Goal: Transaction & Acquisition: Subscribe to service/newsletter

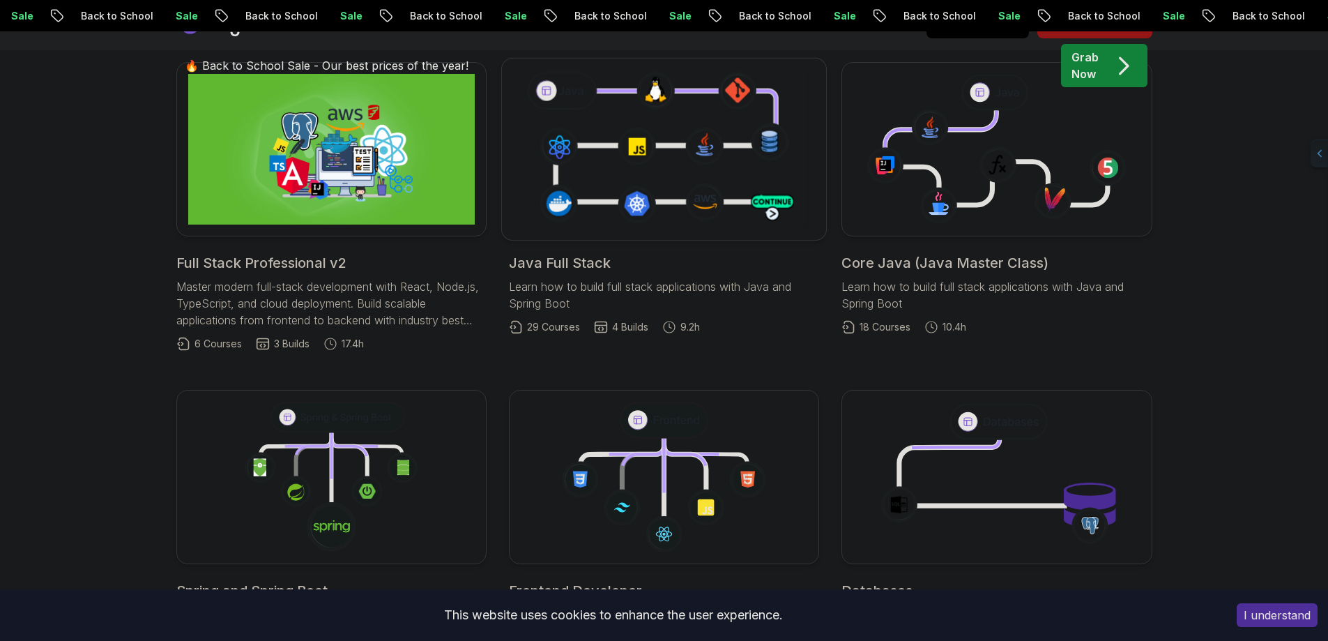
click at [600, 204] on icon at bounding box center [664, 149] width 295 height 164
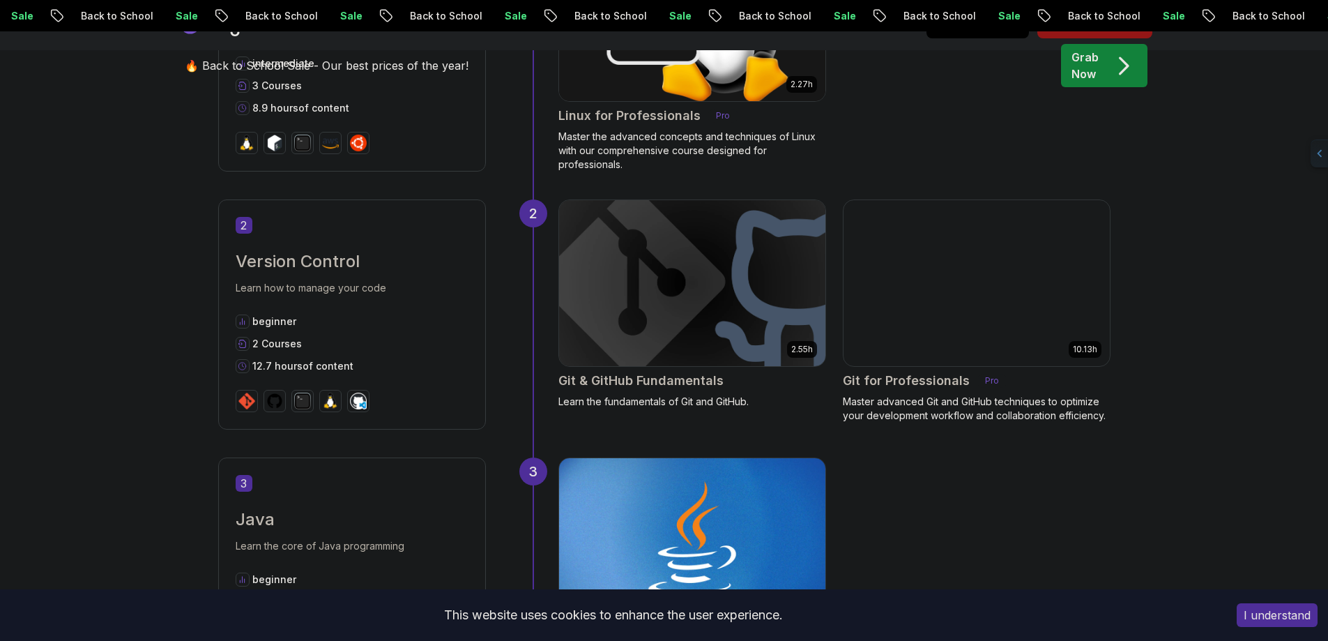
scroll to position [1115, 0]
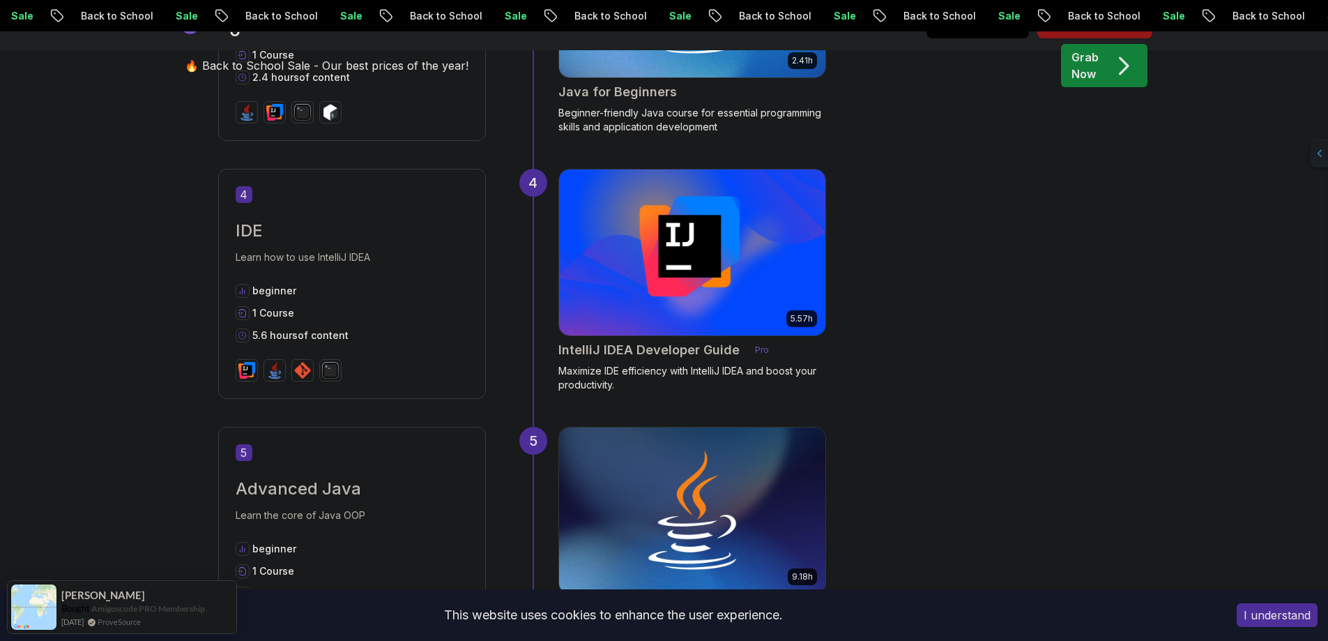
scroll to position [1673, 0]
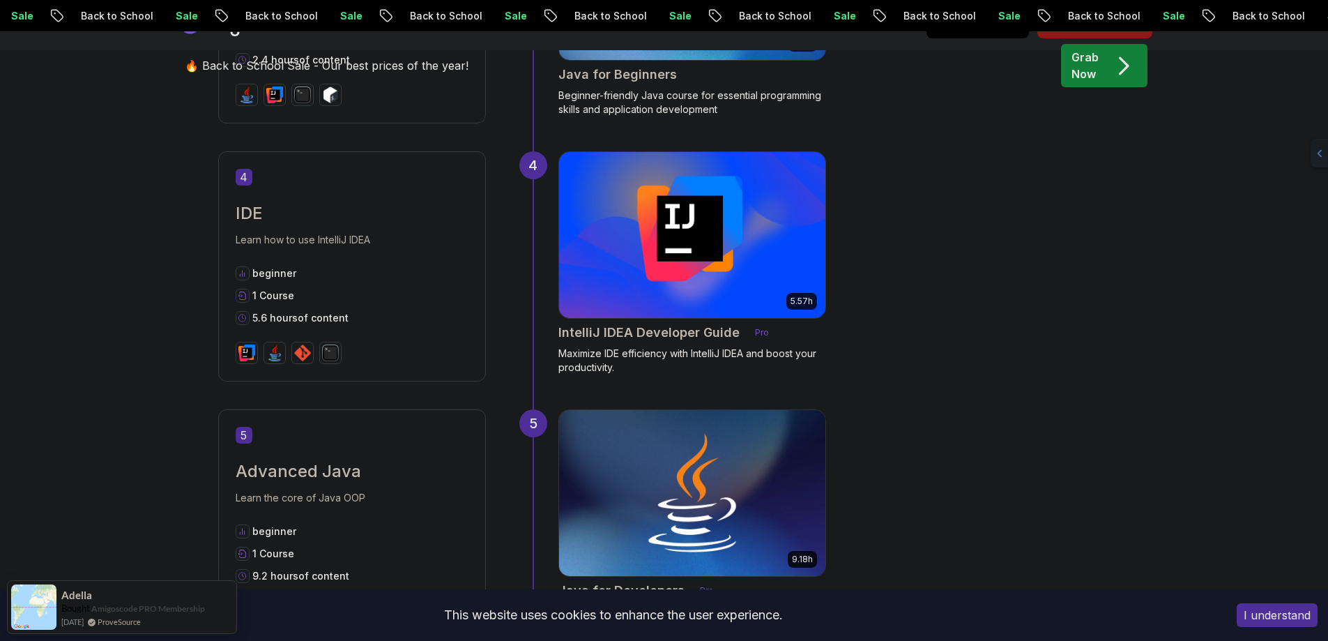
click at [795, 284] on img at bounding box center [692, 235] width 280 height 174
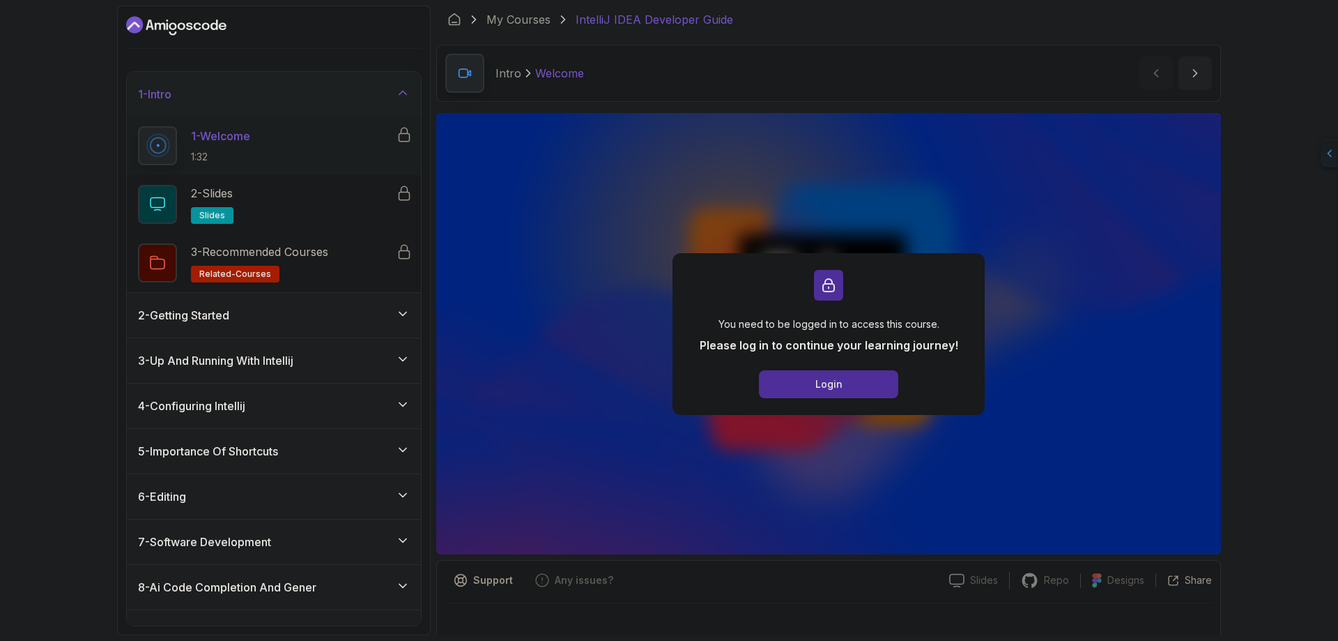
scroll to position [16, 0]
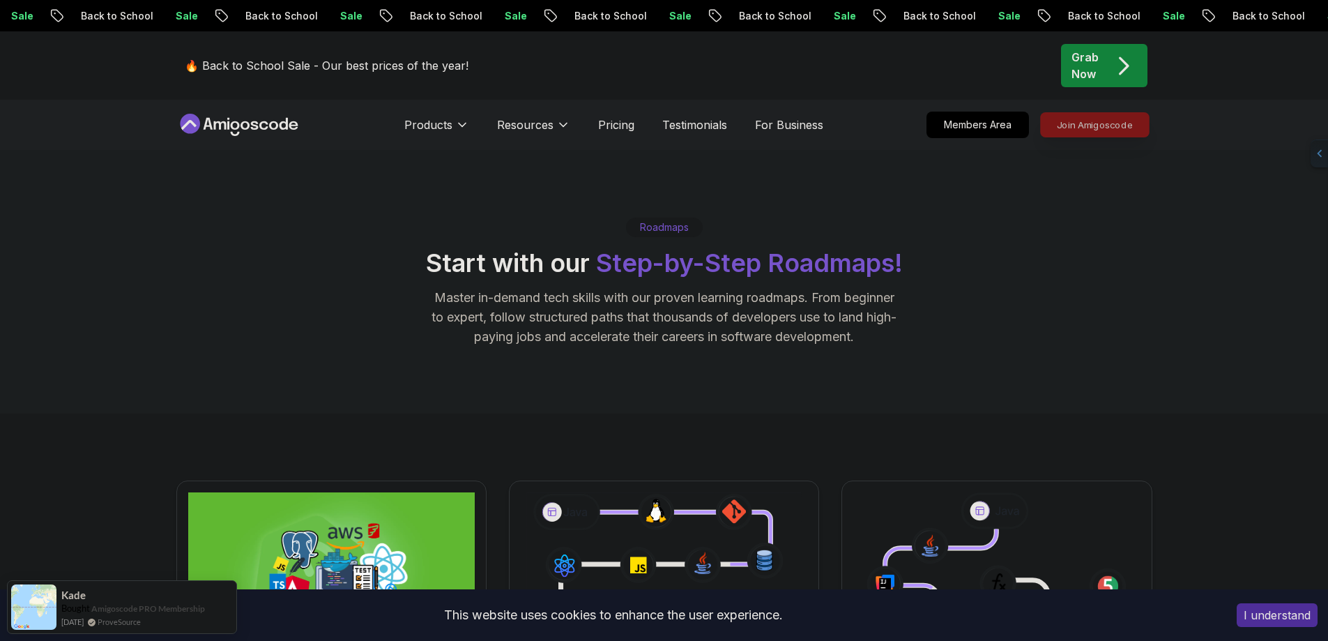
click at [1094, 124] on p "Join Amigoscode" at bounding box center [1095, 125] width 108 height 24
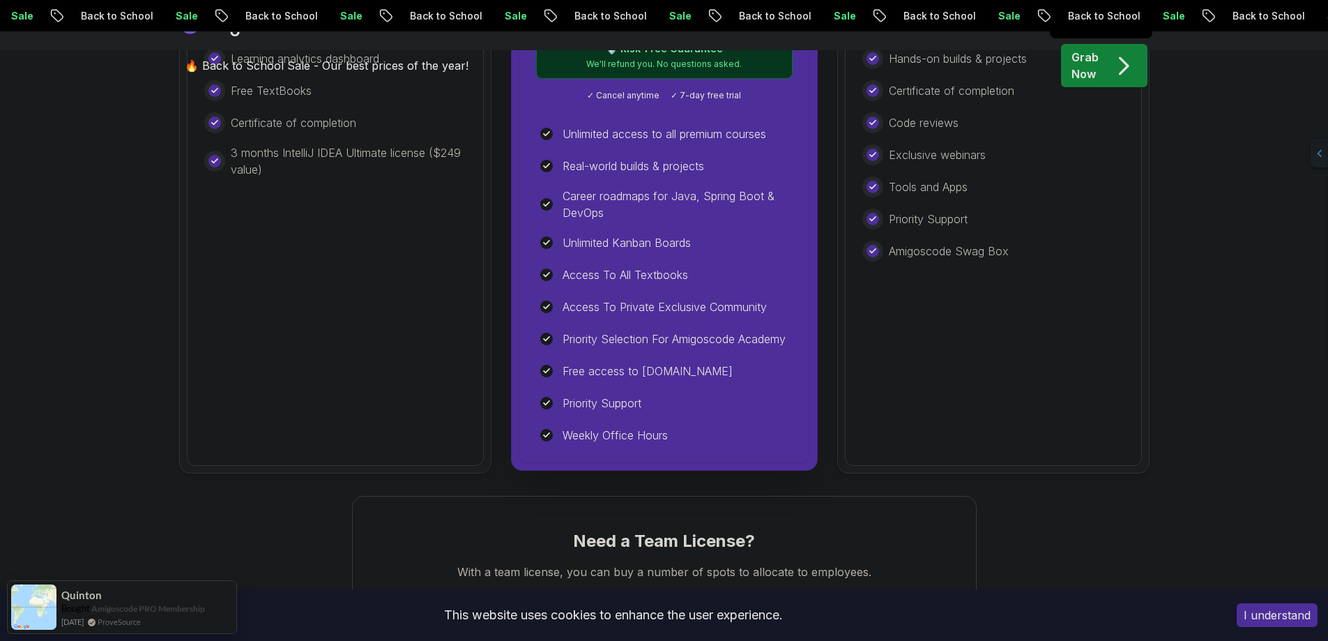
scroll to position [418, 0]
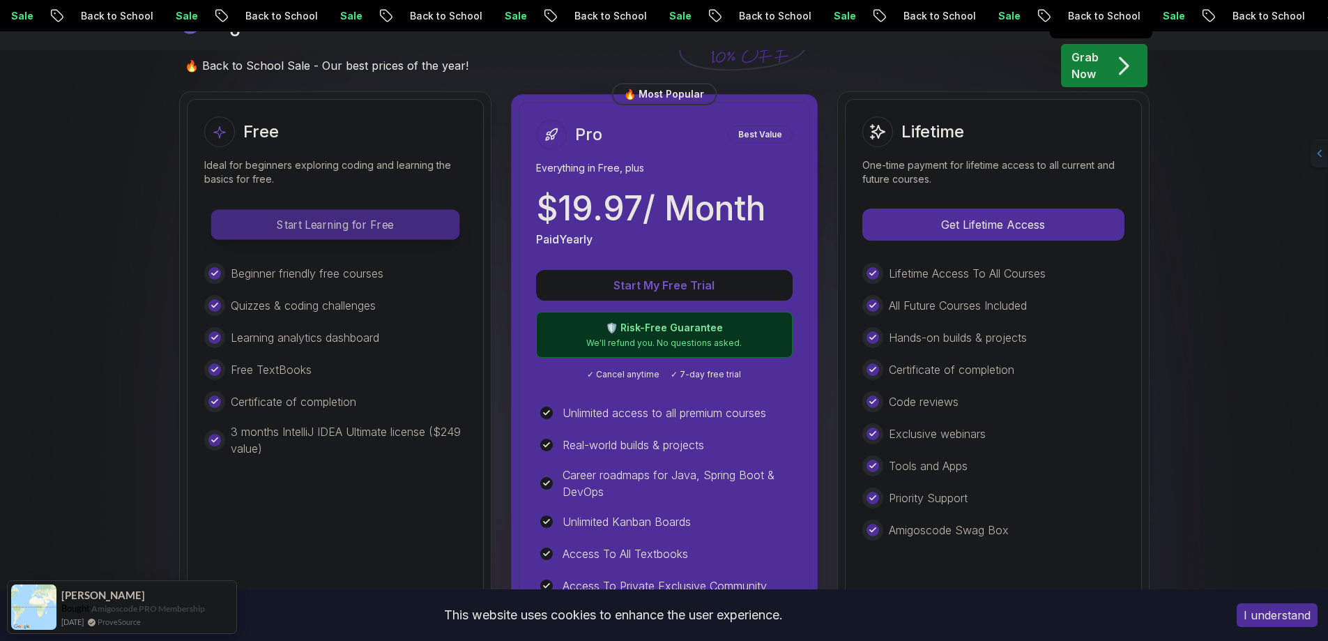
click at [357, 221] on p "Start Learning for Free" at bounding box center [334, 224] width 247 height 29
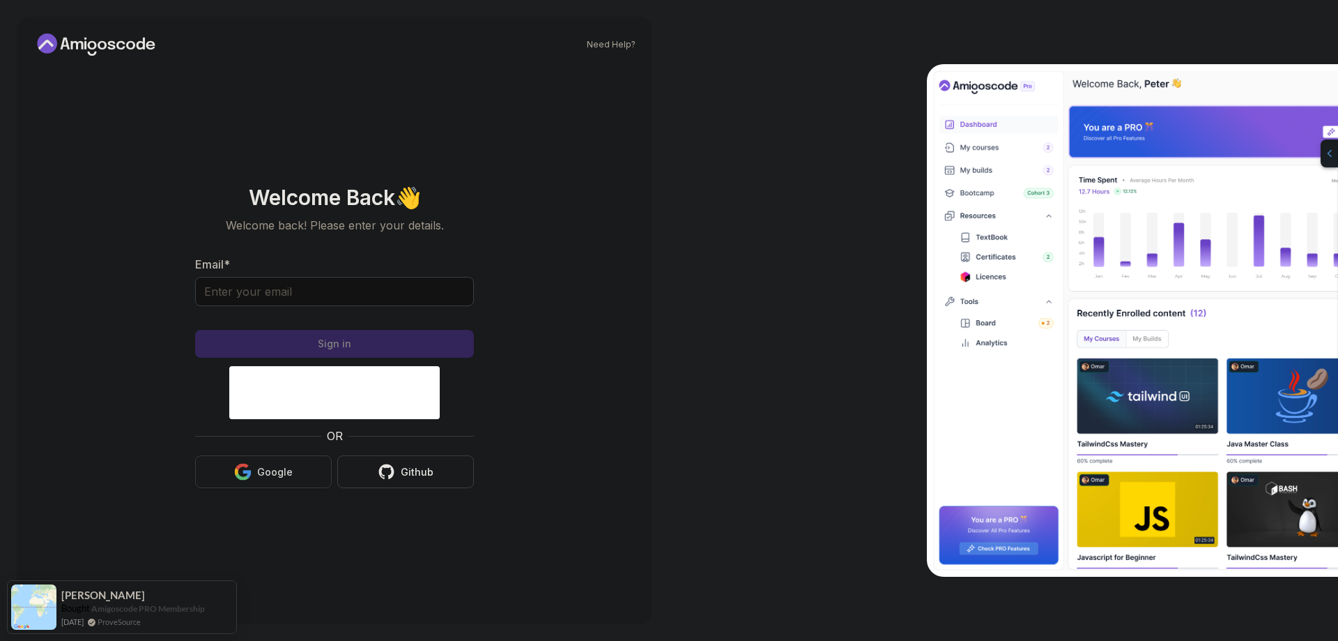
click at [293, 462] on button "Google" at bounding box center [263, 471] width 137 height 33
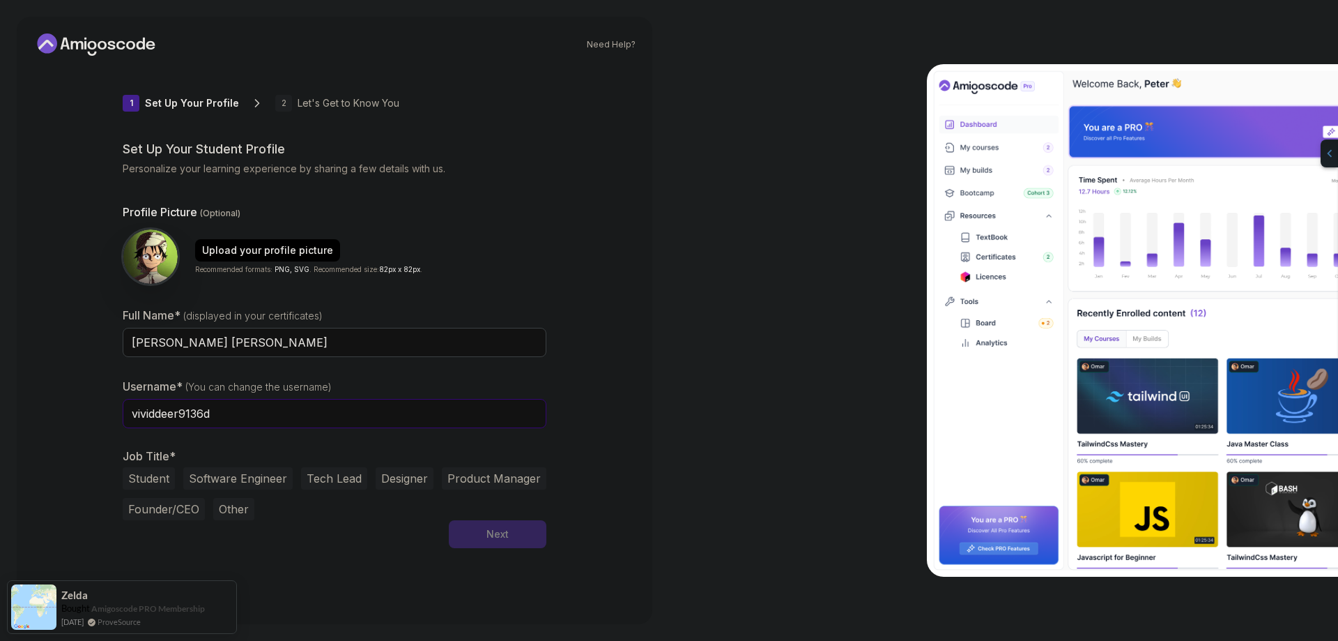
click at [252, 414] on input "vividdeer9136d" at bounding box center [335, 413] width 424 height 29
type input "v"
type input "nihethings"
click at [153, 478] on button "Student" at bounding box center [149, 478] width 52 height 22
click at [498, 535] on div "Next" at bounding box center [498, 534] width 22 height 14
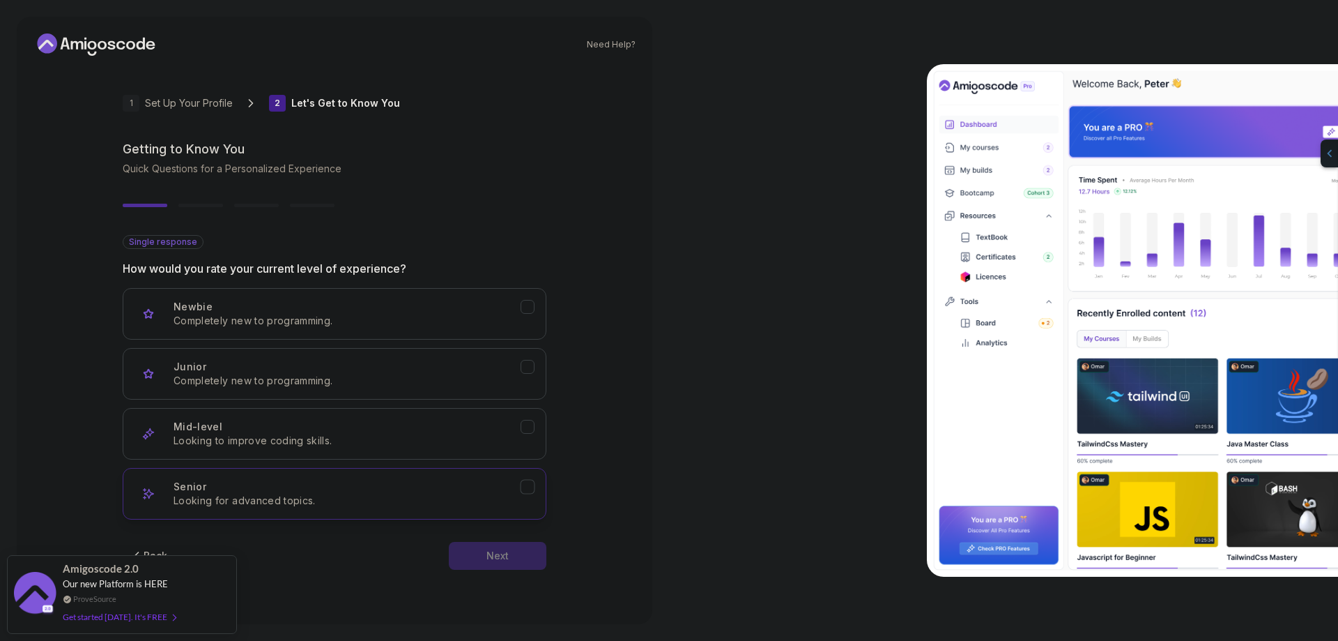
click at [521, 486] on icon "Senior" at bounding box center [527, 486] width 13 height 13
click at [484, 553] on button "Next" at bounding box center [498, 556] width 98 height 28
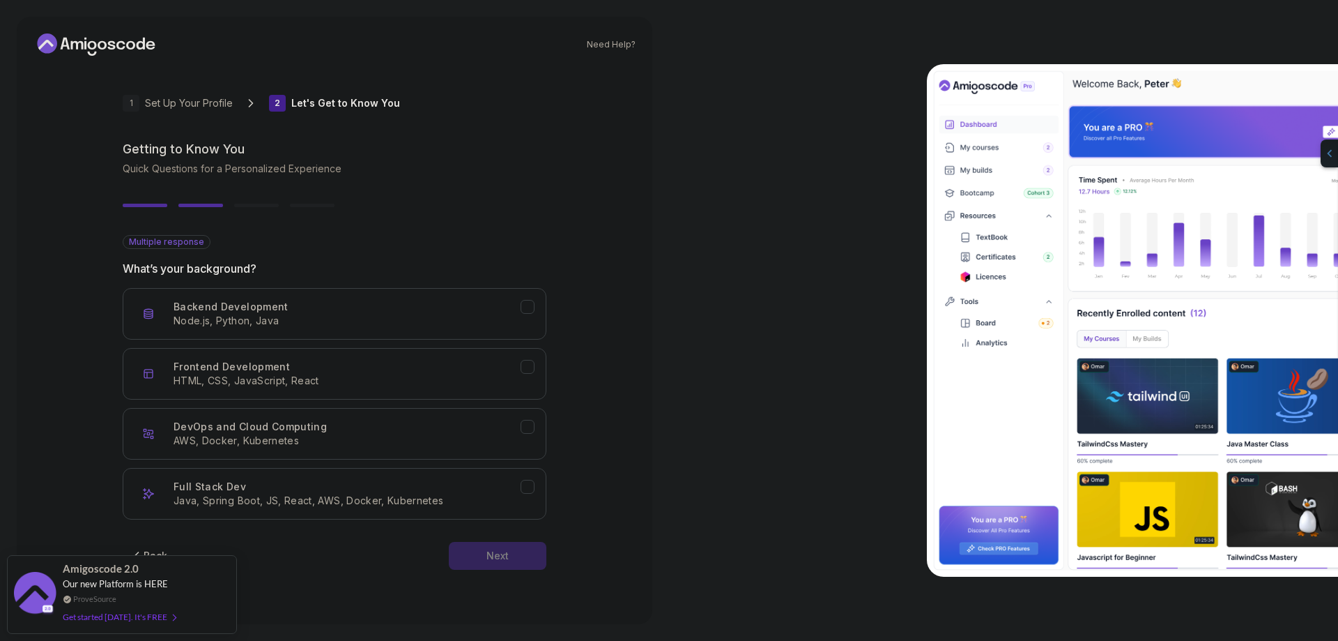
click at [152, 549] on div "Back" at bounding box center [156, 556] width 24 height 14
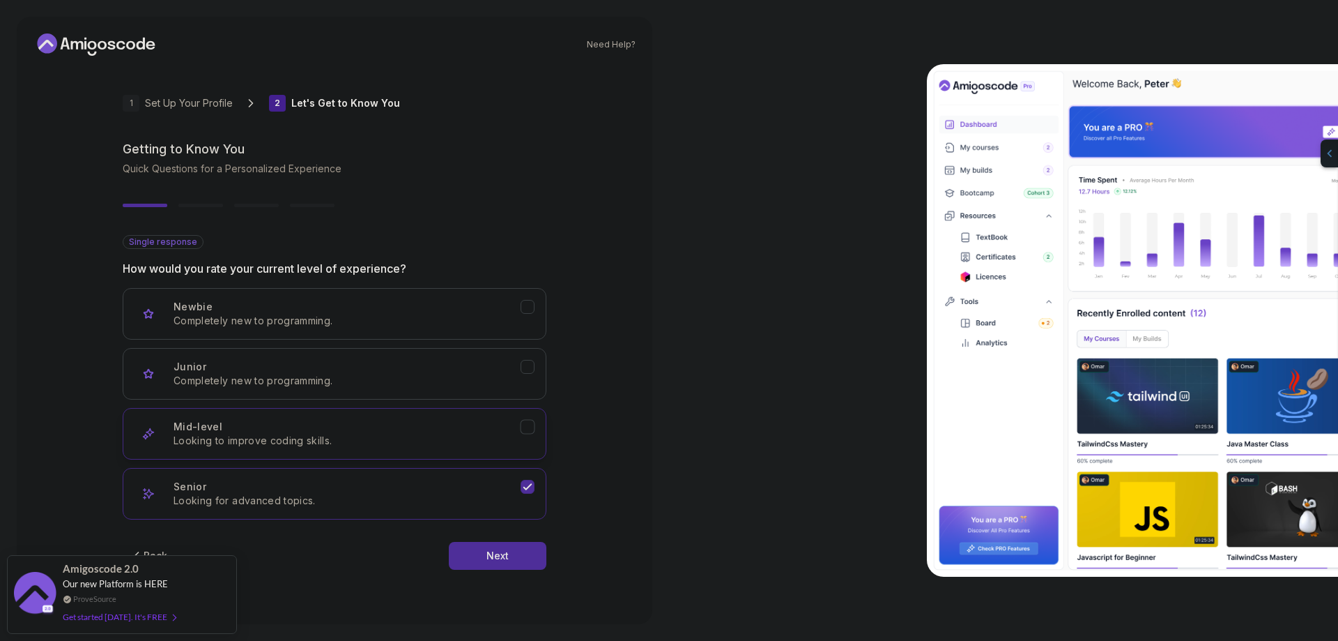
click at [224, 441] on p "Looking to improve coding skills." at bounding box center [347, 441] width 347 height 14
click at [468, 551] on button "Next" at bounding box center [498, 556] width 98 height 28
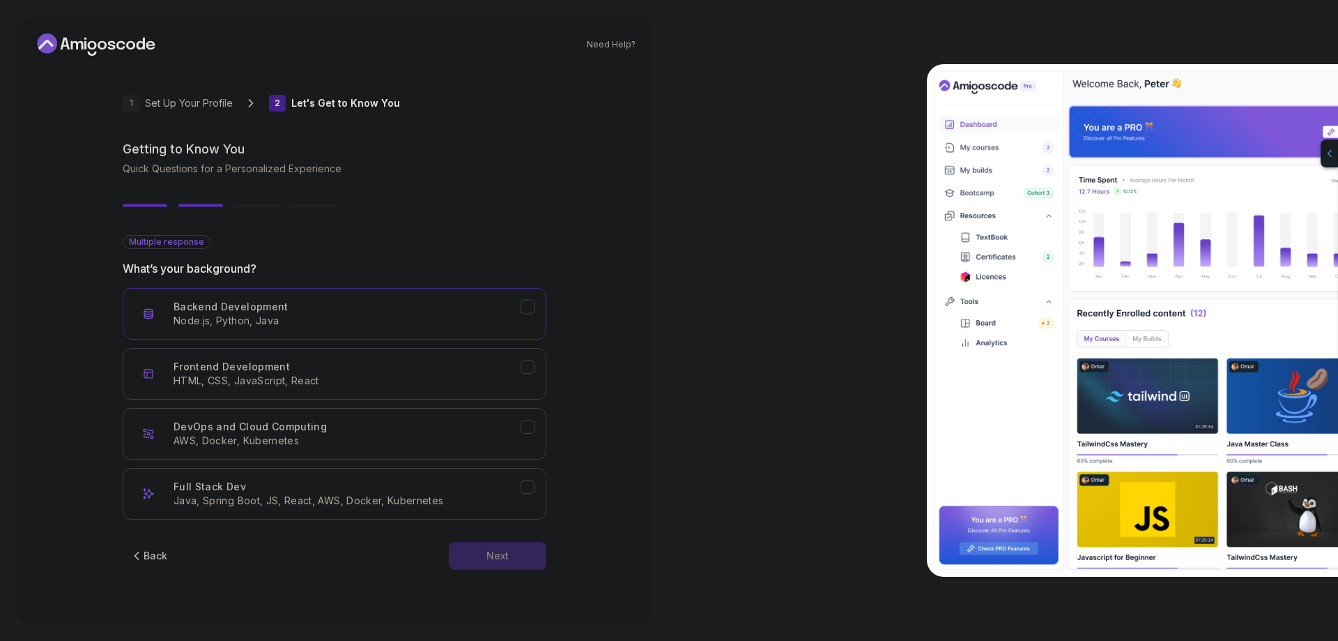
click at [349, 327] on p "Node.js, Python, Java" at bounding box center [347, 321] width 347 height 14
click at [523, 565] on button "Next" at bounding box center [498, 556] width 98 height 28
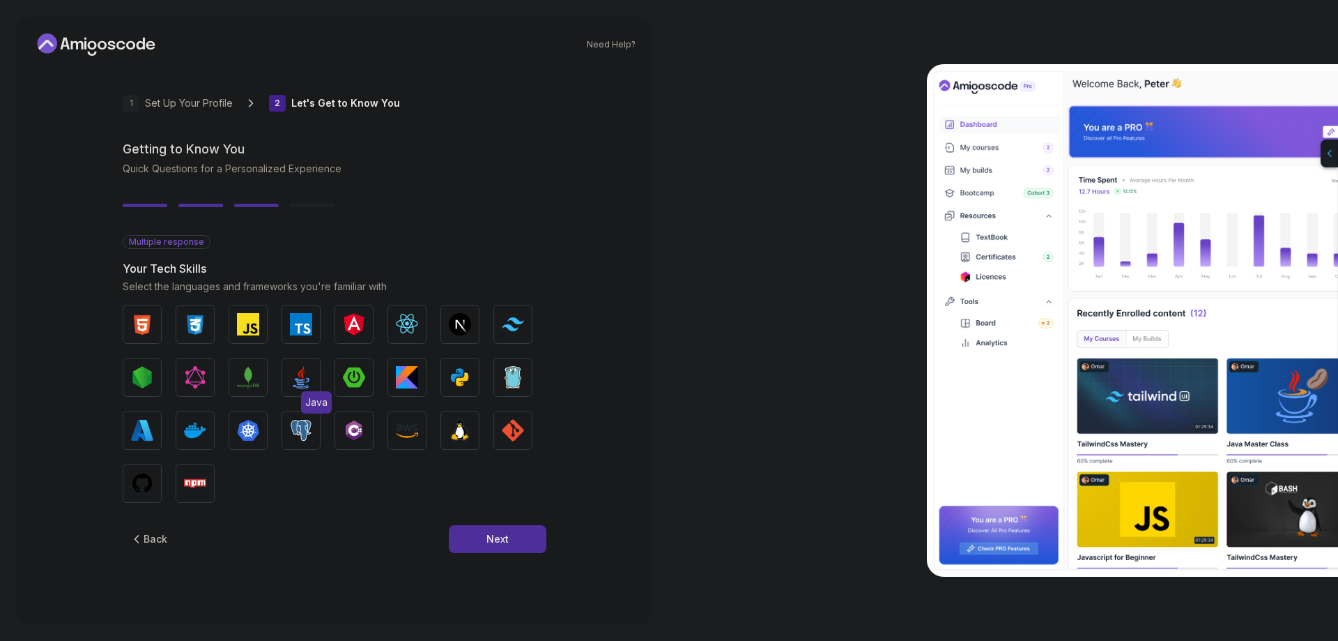
click at [298, 374] on img "button" at bounding box center [301, 377] width 22 height 22
click at [302, 376] on img "button" at bounding box center [301, 377] width 22 height 22
click at [477, 537] on button "Next" at bounding box center [498, 539] width 98 height 28
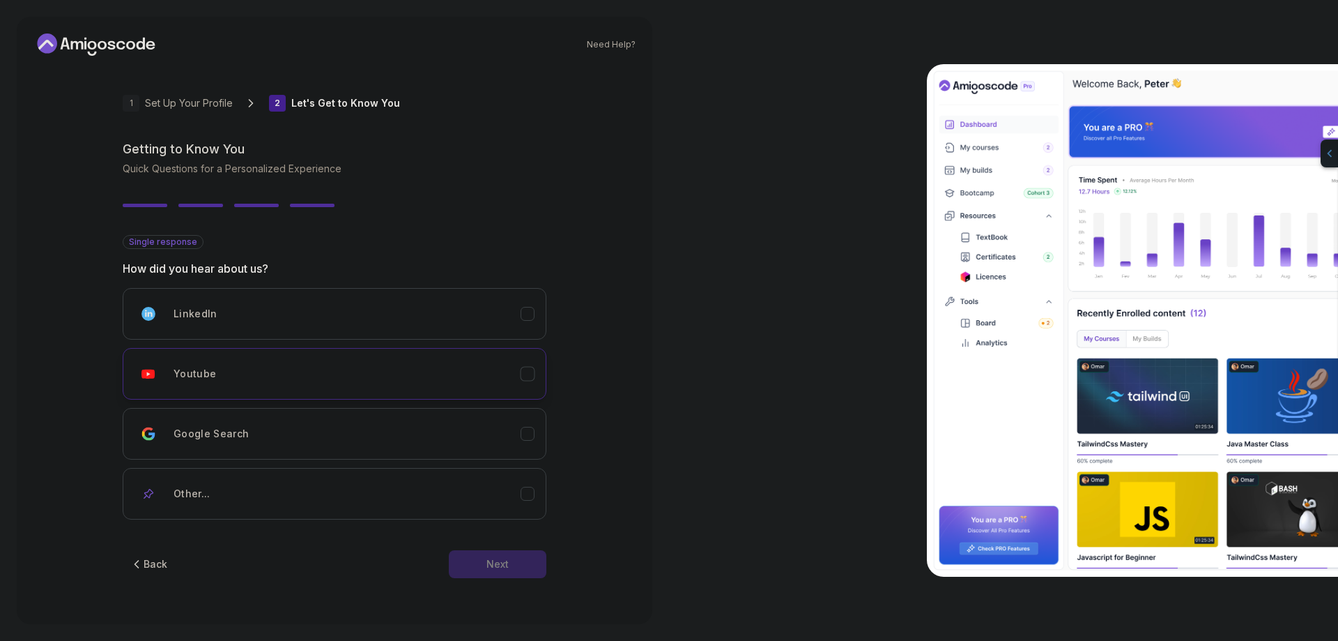
click at [416, 381] on div "Youtube" at bounding box center [347, 374] width 347 height 28
click at [498, 557] on div "Next" at bounding box center [498, 564] width 22 height 14
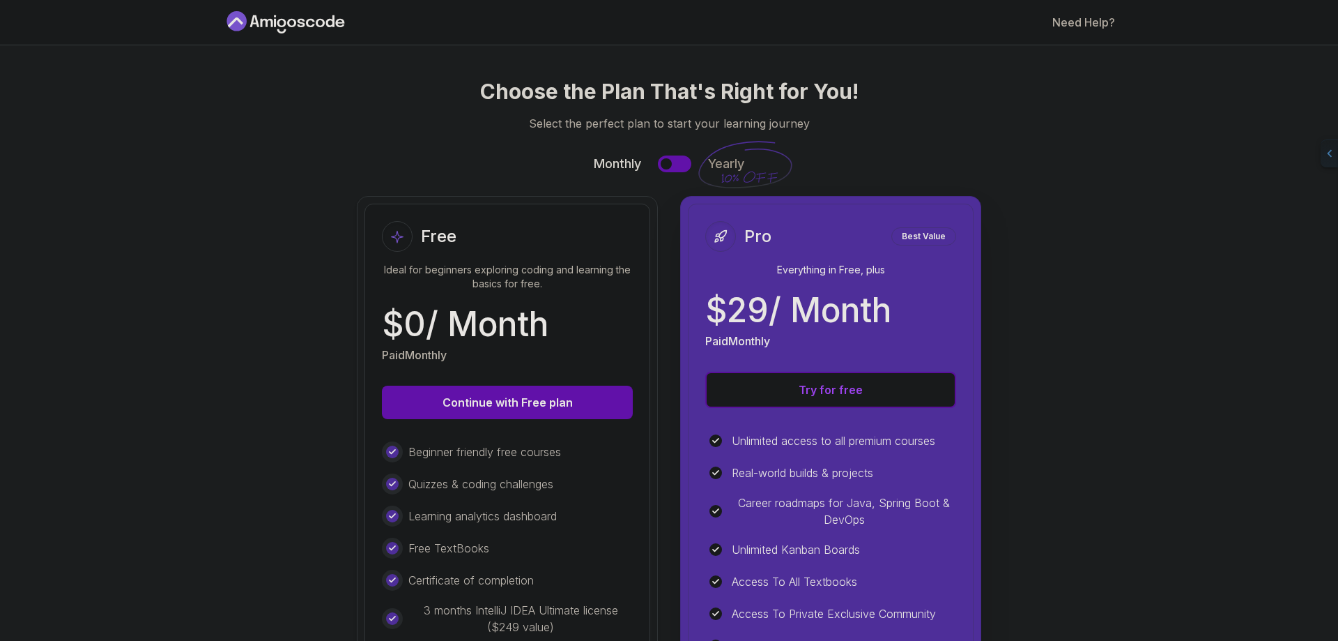
scroll to position [183, 0]
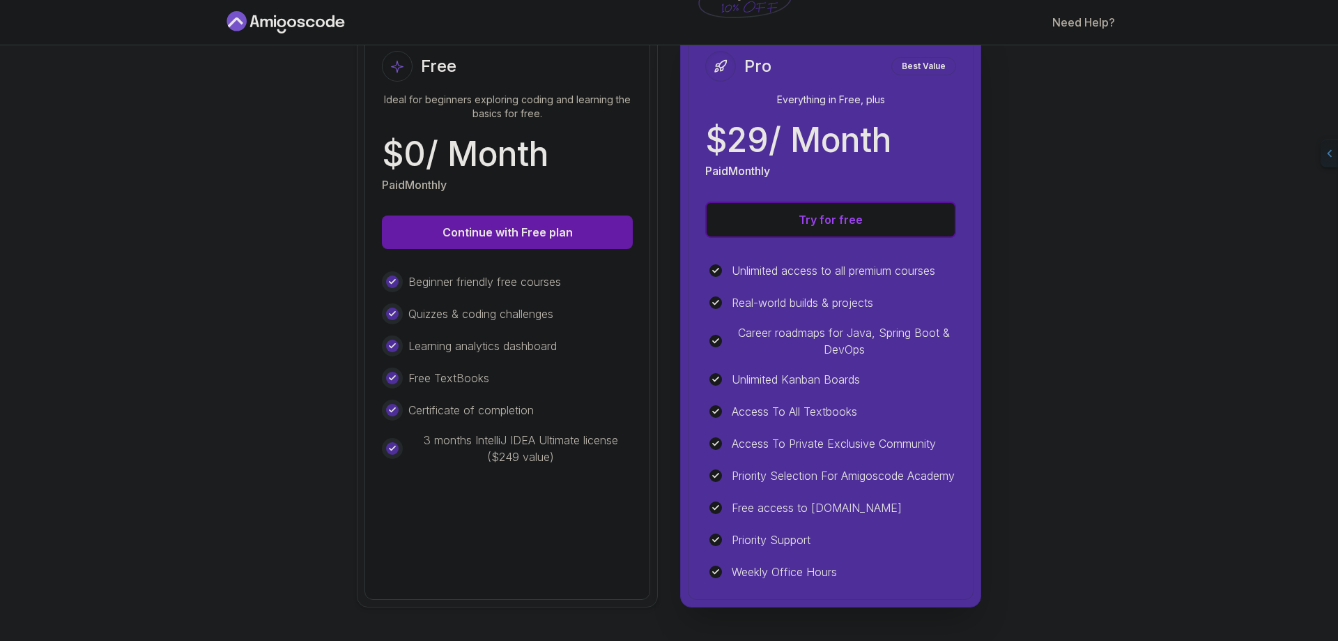
click at [453, 215] on button "Continue with Free plan" at bounding box center [507, 231] width 251 height 33
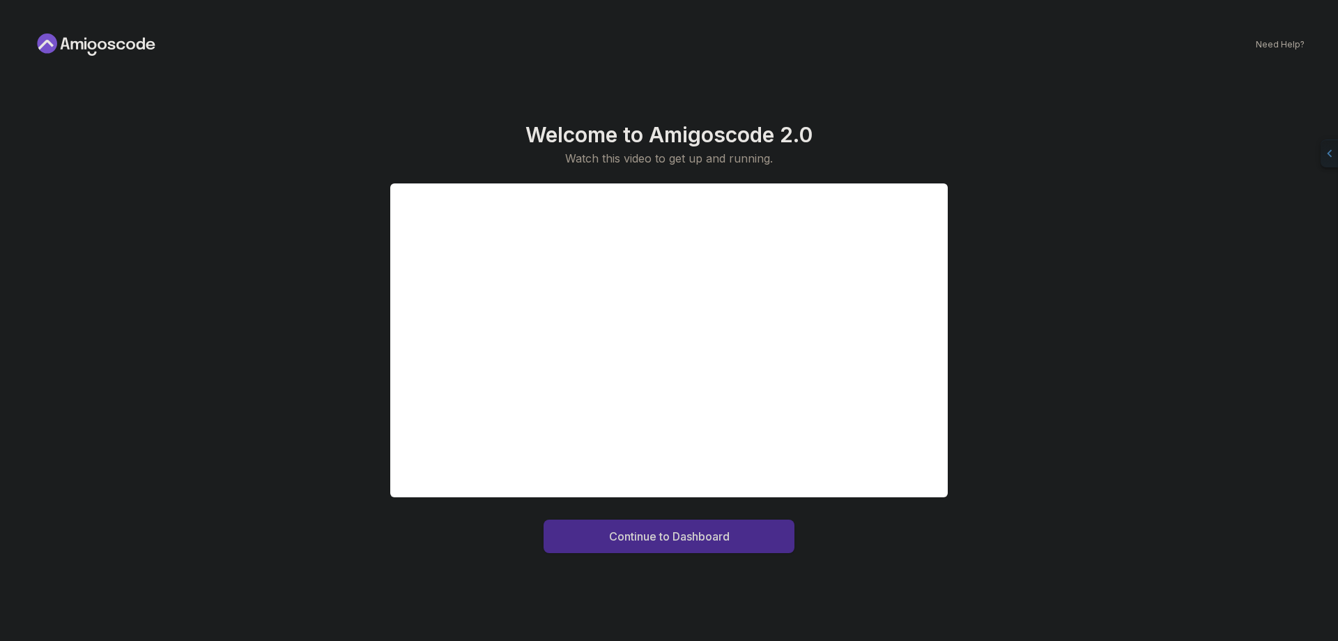
click at [606, 533] on button "Continue to Dashboard" at bounding box center [669, 535] width 251 height 33
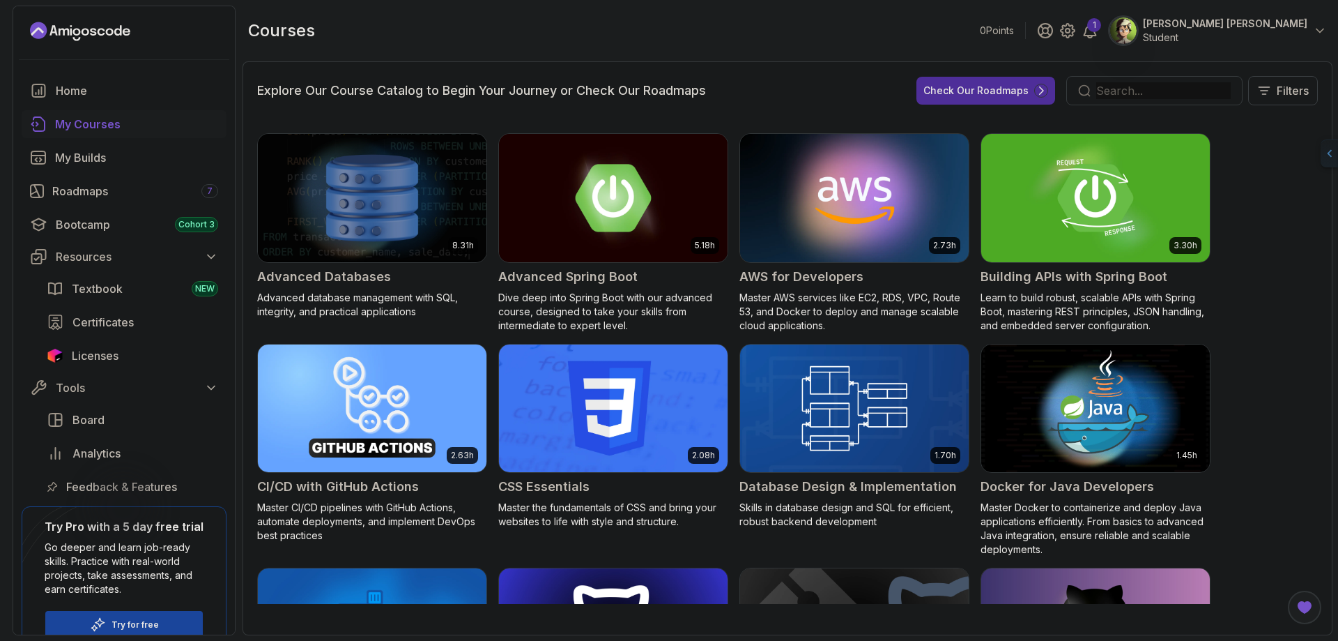
click at [125, 130] on div "My Courses" at bounding box center [136, 124] width 163 height 17
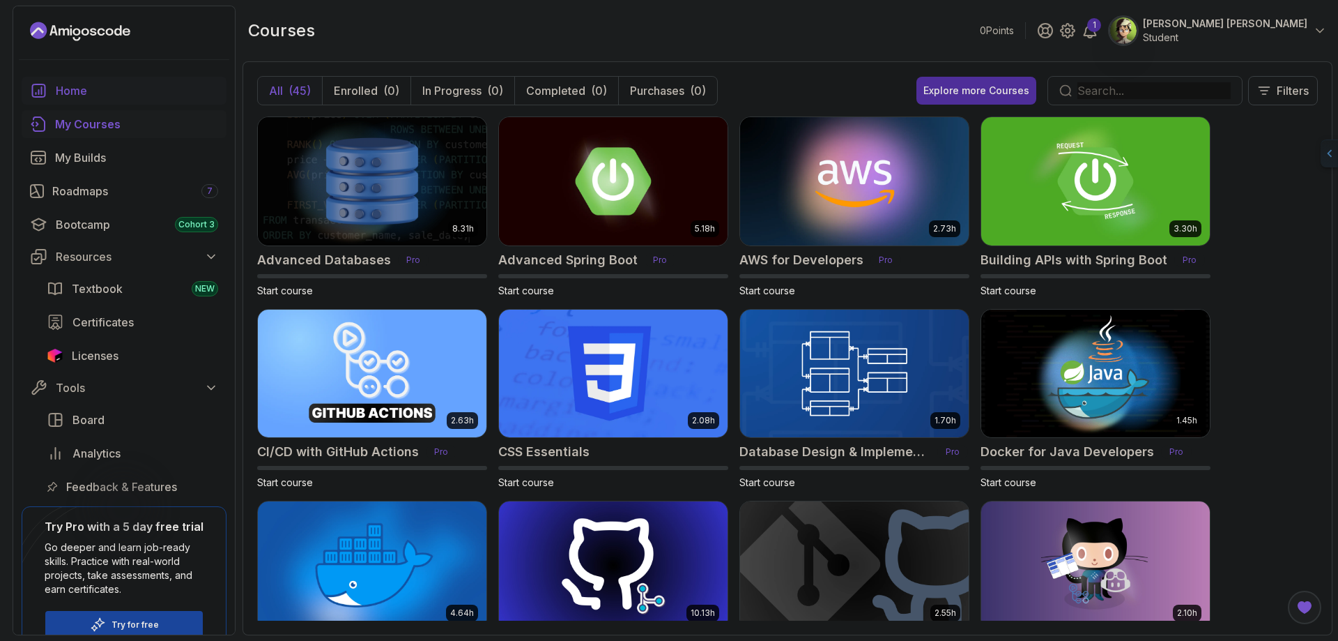
click at [114, 96] on div "Home" at bounding box center [137, 90] width 162 height 17
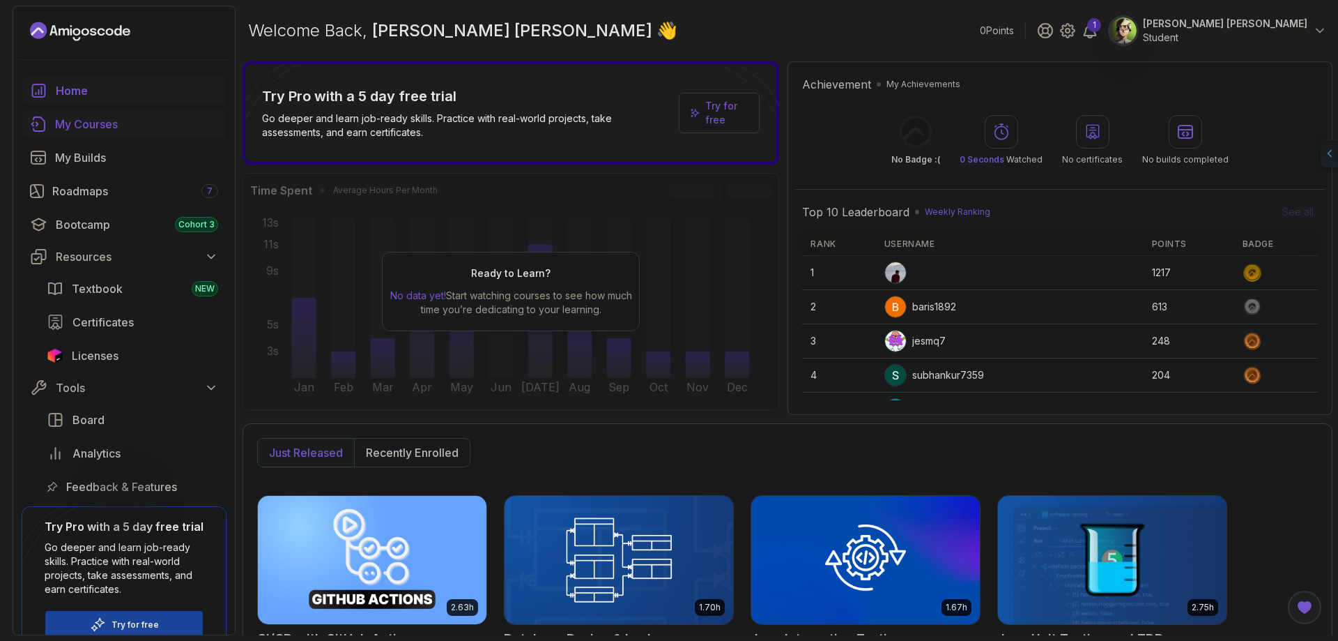
click at [140, 125] on div "My Courses" at bounding box center [136, 124] width 163 height 17
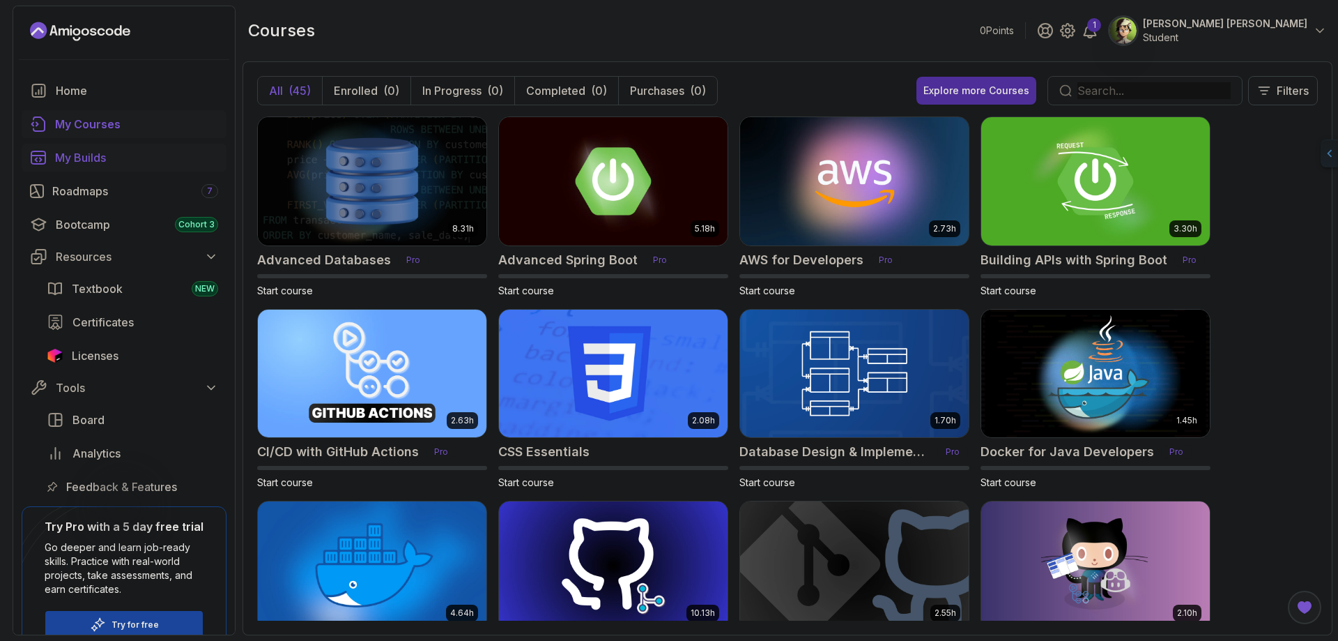
click at [128, 162] on div "My Builds" at bounding box center [136, 157] width 163 height 17
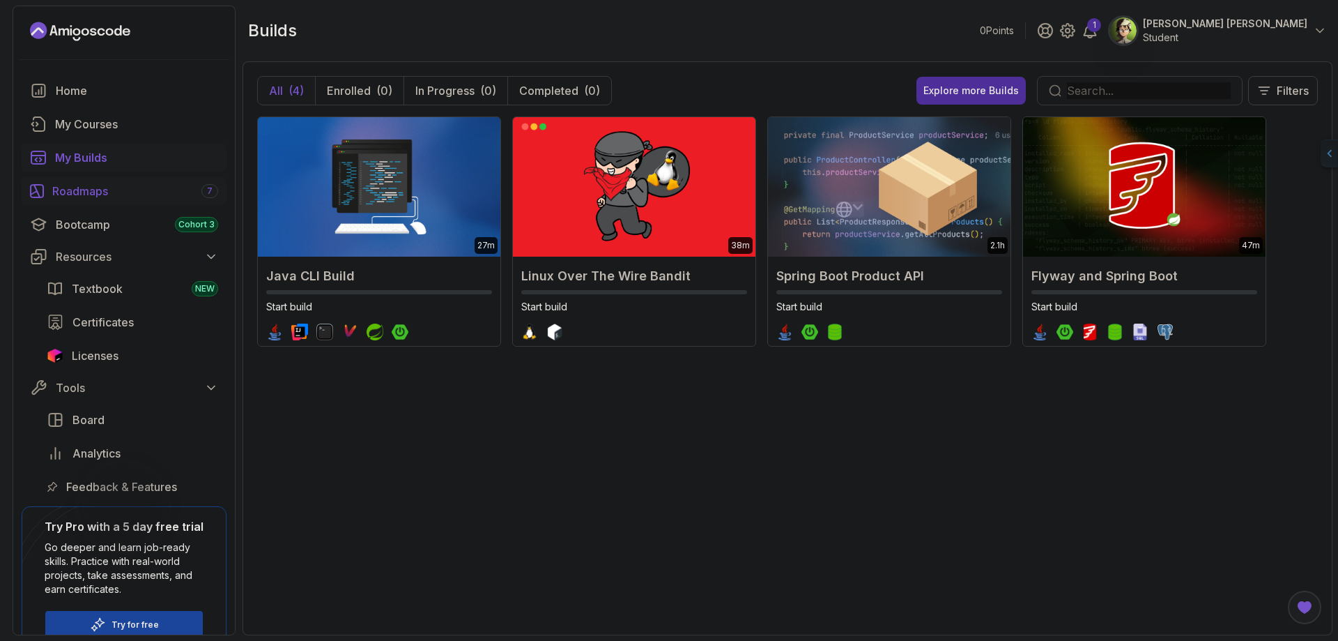
click at [108, 188] on div "Roadmaps 7" at bounding box center [135, 191] width 166 height 17
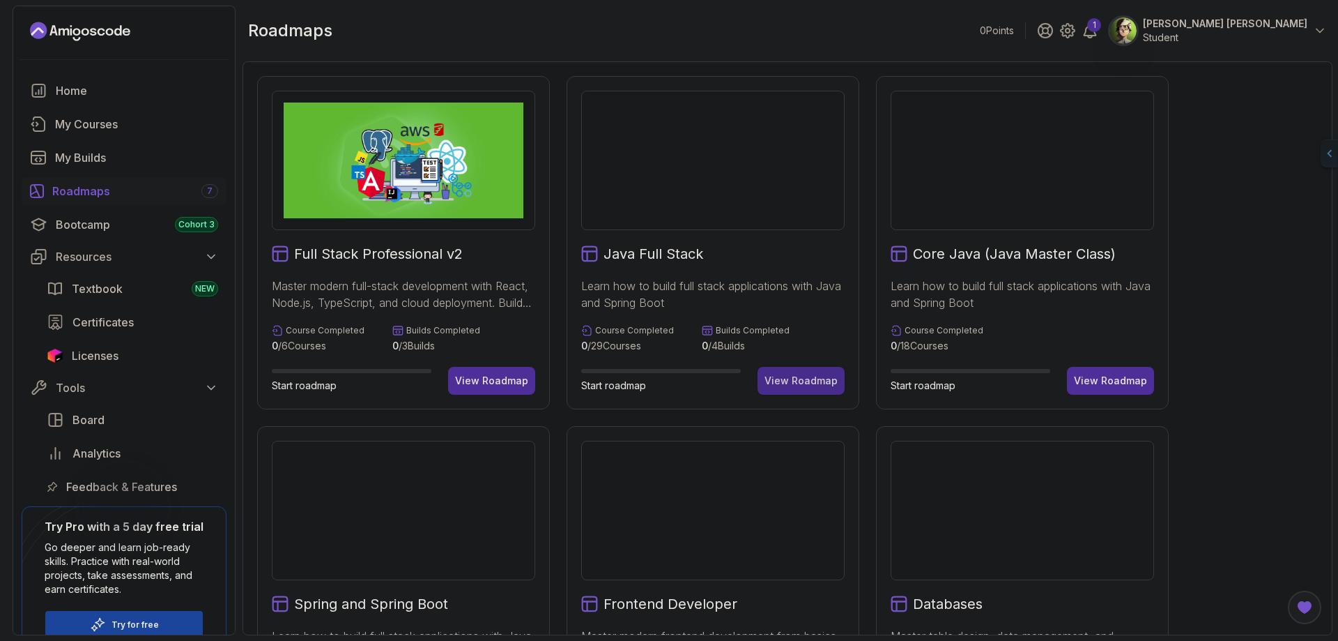
click at [818, 376] on div "View Roadmap" at bounding box center [801, 381] width 73 height 14
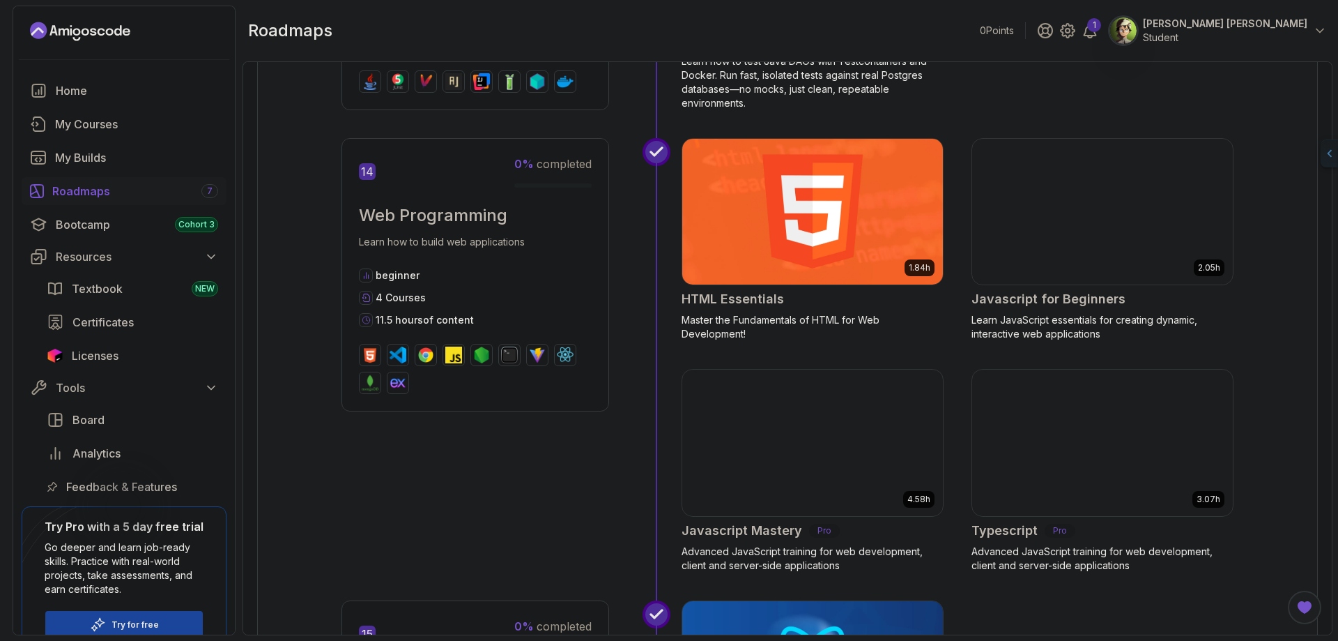
scroll to position [4766, 0]
